Goal: Find specific page/section: Find specific page/section

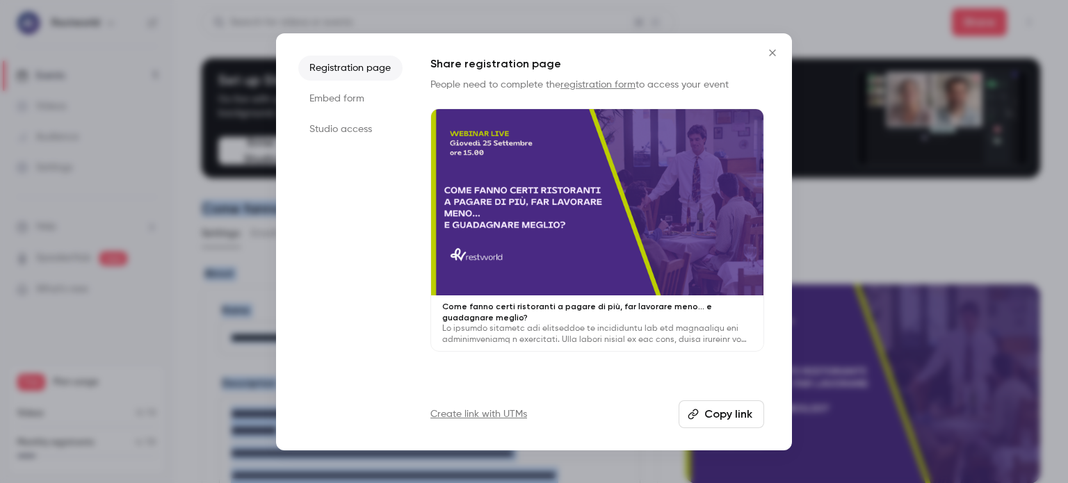
click at [775, 51] on icon "Close" at bounding box center [772, 52] width 17 height 11
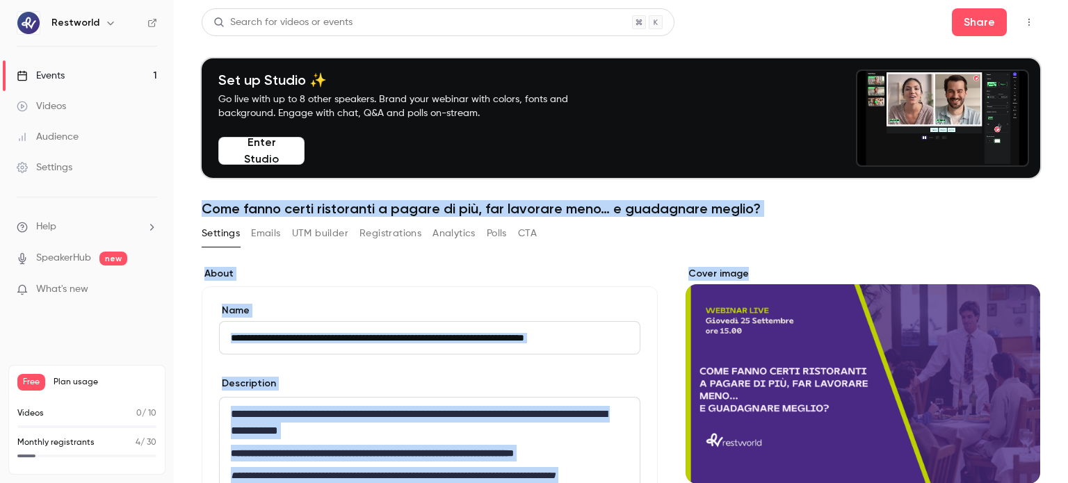
click at [864, 211] on h1 "Come fanno certi ristoranti a pagare di più, far lavorare meno… e guadagnare me…" at bounding box center [621, 208] width 838 height 17
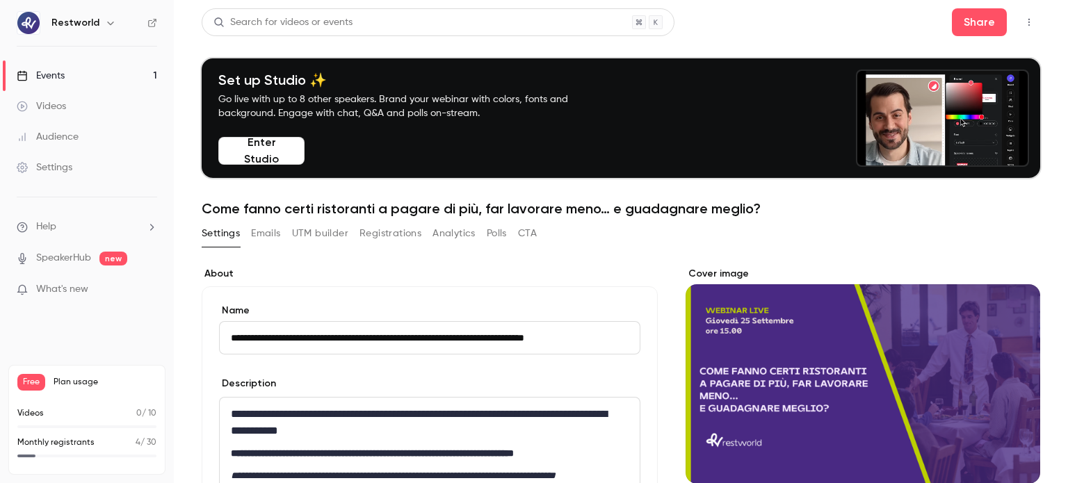
click at [406, 236] on button "Registrations" at bounding box center [390, 233] width 62 height 22
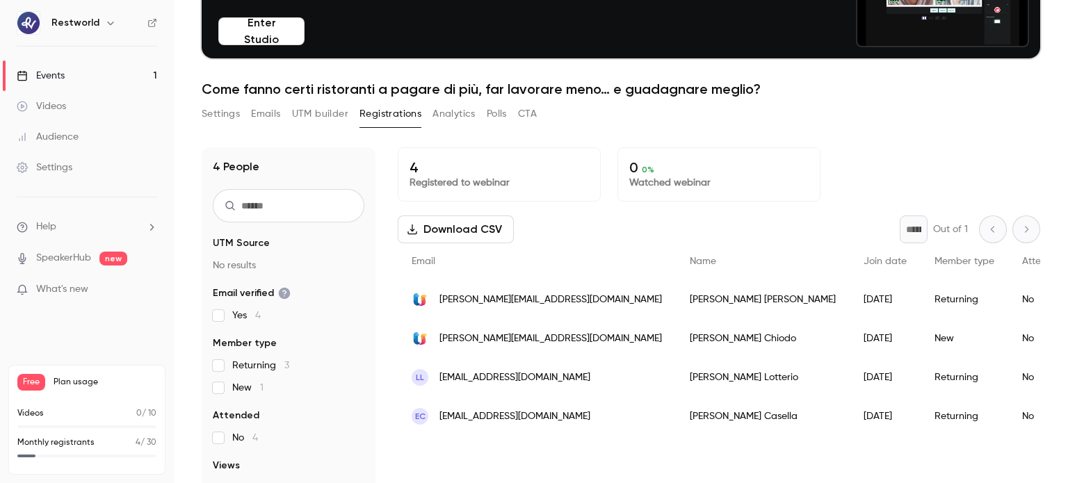
scroll to position [136, 0]
